Goal: Information Seeking & Learning: Learn about a topic

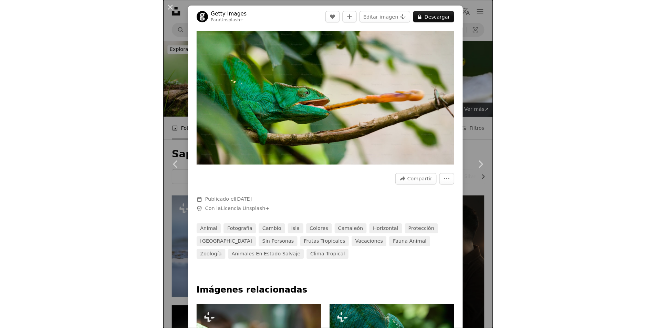
scroll to position [654, 0]
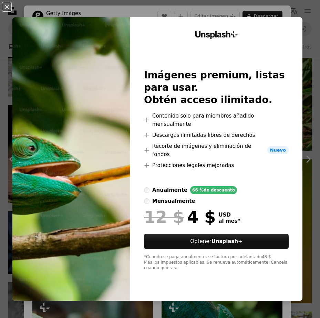
click at [50, 8] on div "An X shape Unsplash+ Imágenes premium, listas para usar. Obtén acceso ilimitado…" at bounding box center [160, 159] width 320 height 318
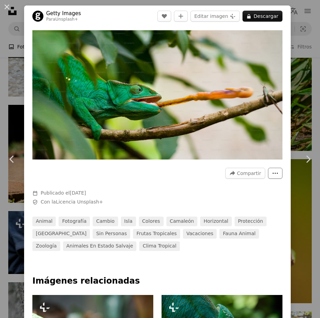
click at [273, 173] on icon "Más acciones" at bounding box center [275, 173] width 5 height 1
click at [121, 136] on dialog "An X shape Chevron left Chevron right Getty Images Para Unsplash+ A heart A plu…" at bounding box center [160, 159] width 320 height 318
click at [275, 171] on button "More Actions" at bounding box center [275, 173] width 14 height 11
click at [274, 172] on button "More Actions" at bounding box center [275, 173] width 14 height 11
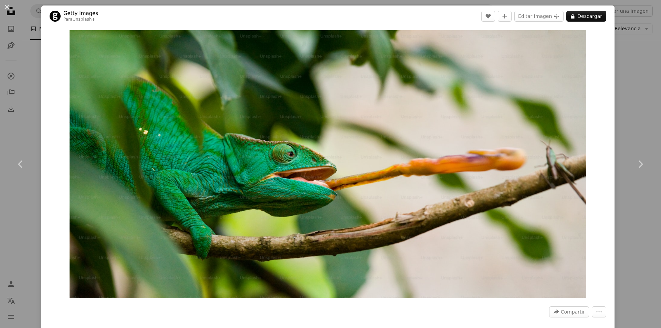
click at [319, 82] on div "An X shape Chevron left Chevron right Getty Images Para Unsplash+ A heart A plu…" at bounding box center [330, 164] width 661 height 328
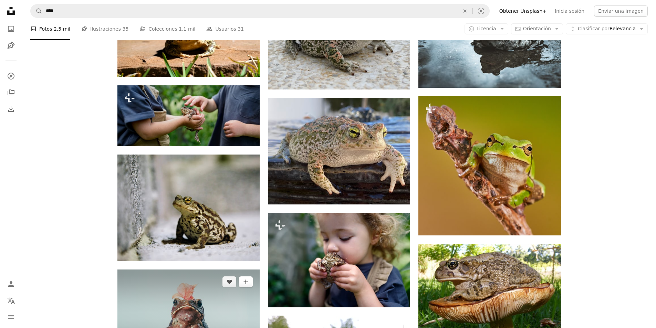
scroll to position [447, 0]
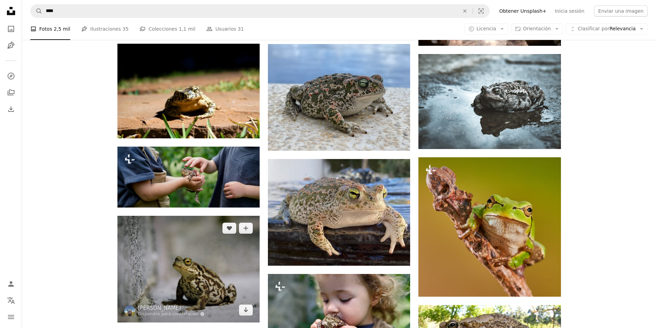
click at [226, 265] on img at bounding box center [188, 269] width 142 height 107
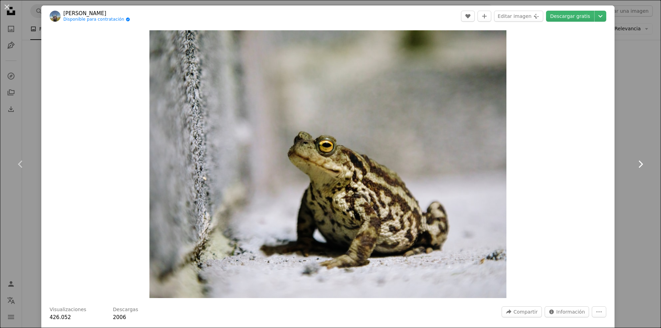
drag, startPoint x: 252, startPoint y: 177, endPoint x: 629, endPoint y: 137, distance: 379.6
click at [319, 137] on link "Chevron right" at bounding box center [639, 164] width 41 height 66
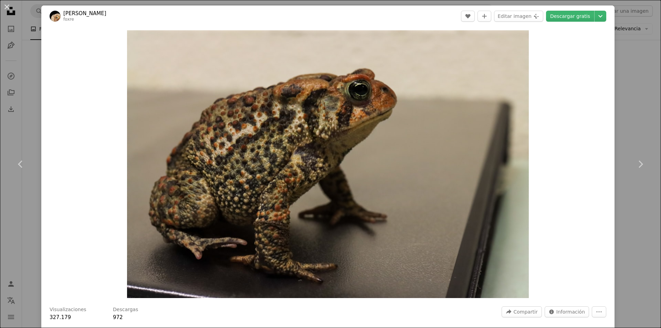
click at [319, 23] on div "An X shape Chevron left Chevron right [PERSON_NAME] foxre A heart A plus sign E…" at bounding box center [330, 164] width 661 height 328
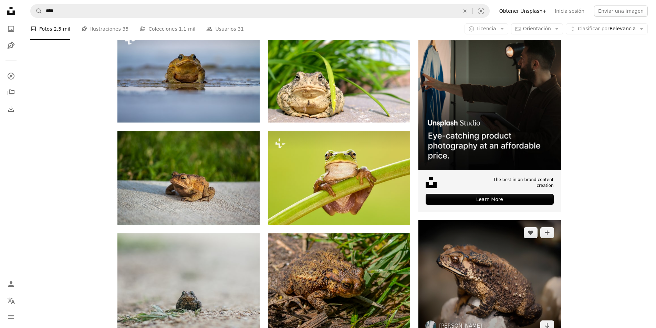
scroll to position [103, 0]
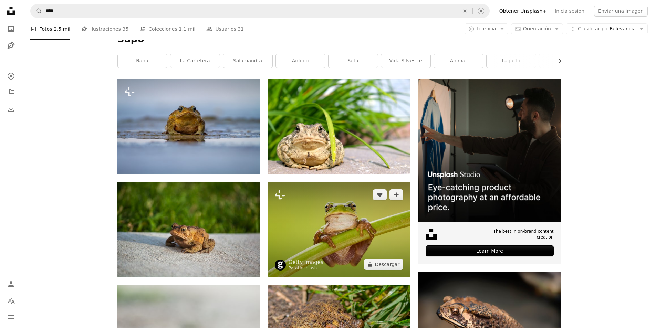
click at [319, 227] on img at bounding box center [339, 229] width 142 height 94
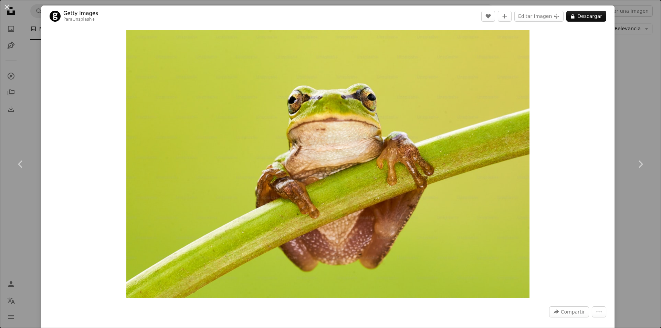
click at [319, 30] on div "An X shape Chevron left Chevron right Getty Images Para Unsplash+ A heart A plu…" at bounding box center [330, 164] width 661 height 328
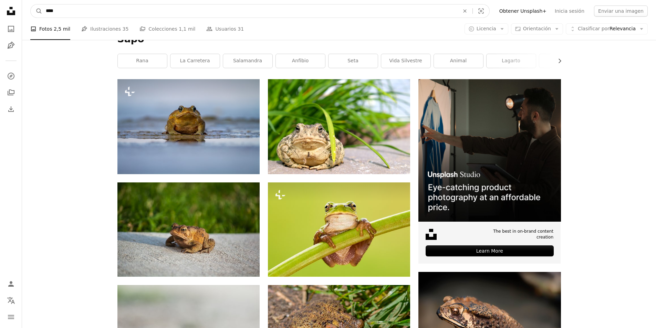
click at [202, 17] on input "****" at bounding box center [249, 10] width 415 height 13
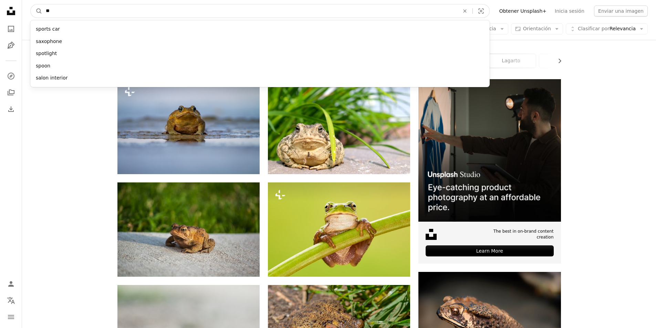
type input "*"
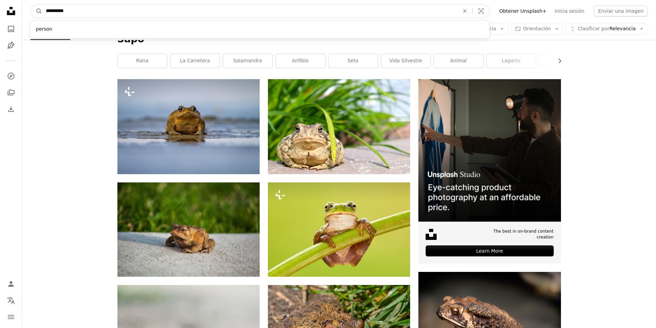
type input "**********"
click at [31, 4] on button "A magnifying glass" at bounding box center [37, 10] width 12 height 13
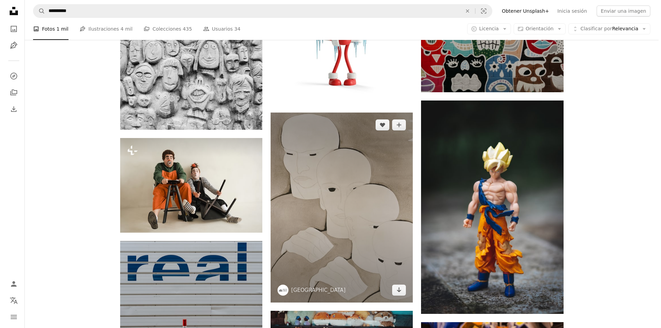
scroll to position [413, 0]
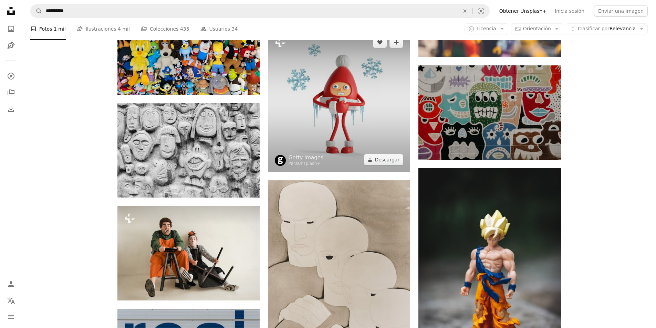
click at [319, 146] on img at bounding box center [339, 101] width 142 height 142
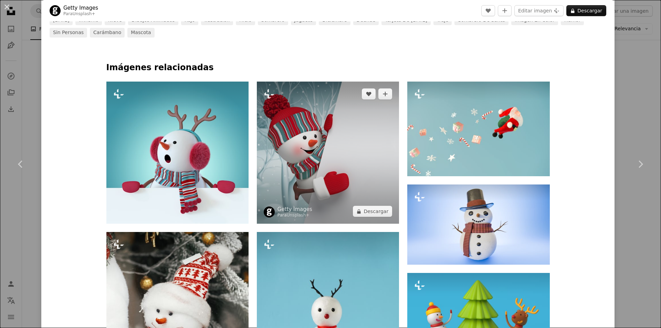
scroll to position [482, 0]
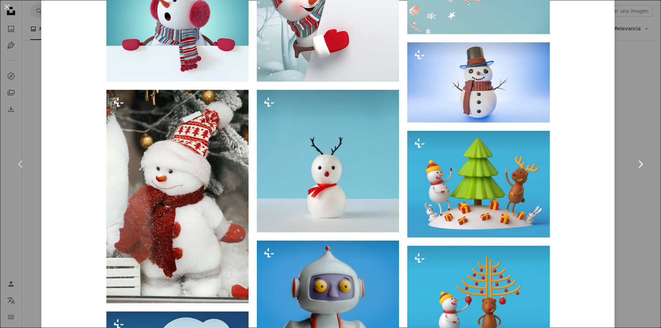
click at [319, 146] on link "Chevron right" at bounding box center [639, 164] width 41 height 66
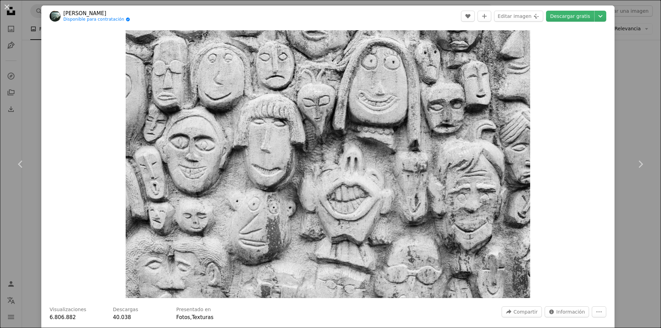
click at [319, 51] on div "An X shape Chevron left Chevron right [PERSON_NAME] Disponible para contratació…" at bounding box center [330, 164] width 661 height 328
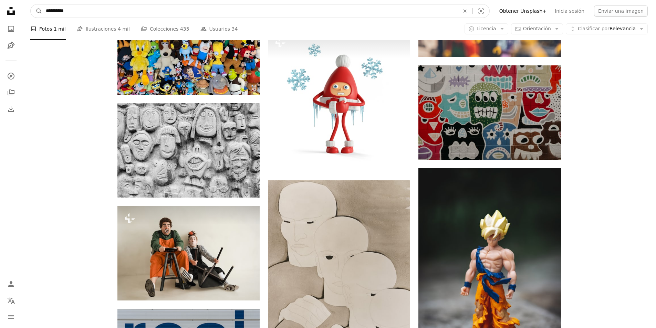
click at [81, 14] on input "**********" at bounding box center [249, 10] width 415 height 13
type input "**********"
click button "A magnifying glass" at bounding box center [37, 10] width 12 height 13
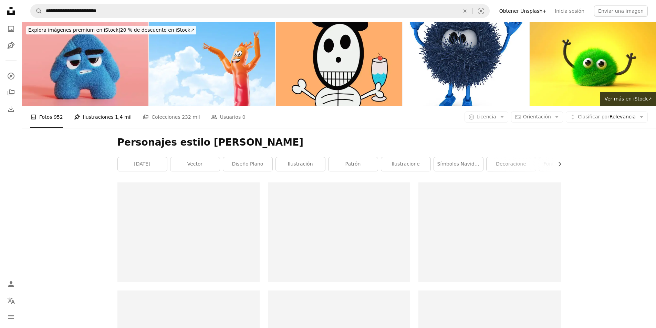
click at [92, 117] on link "Pen Tool Ilustraciones 1,4 mil" at bounding box center [103, 117] width 58 height 22
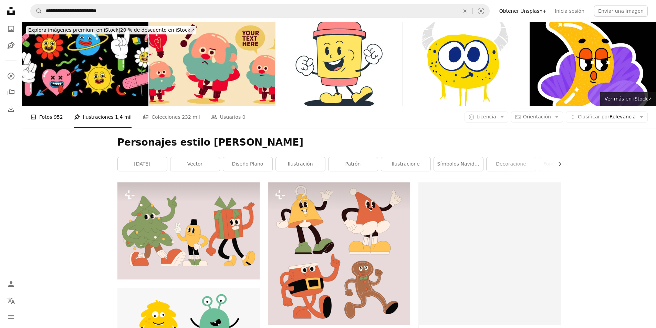
click at [46, 122] on link "A photo Fotos 952" at bounding box center [46, 117] width 33 height 22
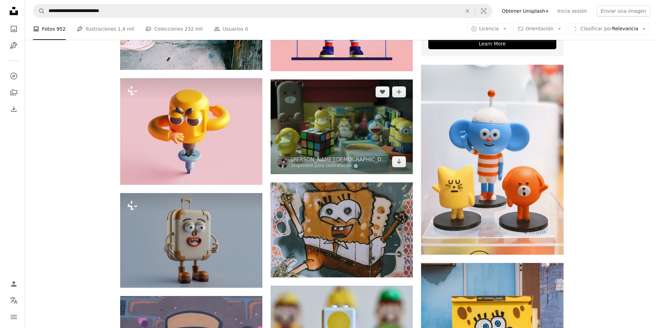
scroll to position [241, 0]
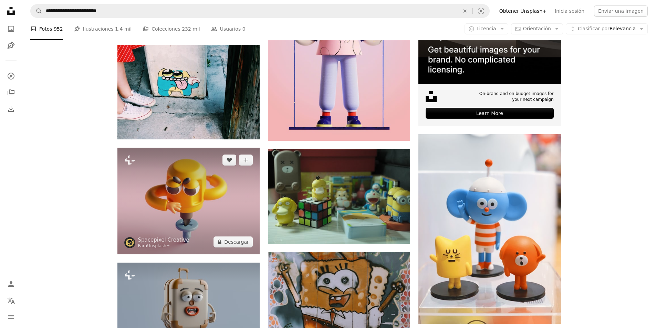
click at [207, 214] on img at bounding box center [188, 201] width 142 height 107
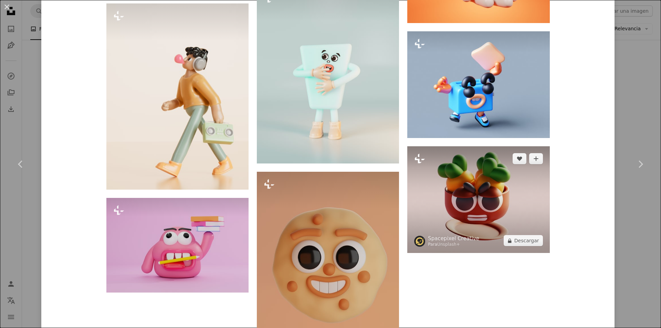
scroll to position [1239, 0]
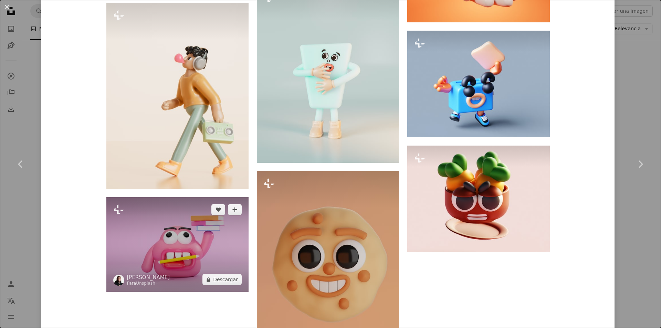
click at [164, 232] on img at bounding box center [177, 244] width 142 height 95
